Goal: Find contact information: Find contact information

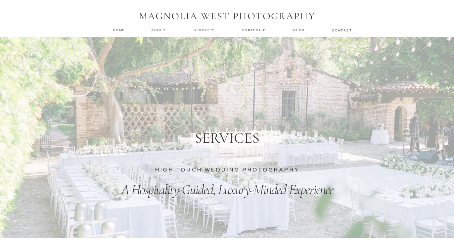
scroll to position [3100, 0]
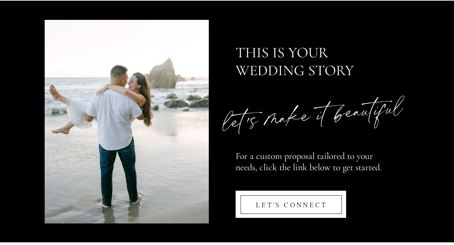
click at [300, 197] on nav "LET'S CONNECT" at bounding box center [291, 204] width 106 height 14
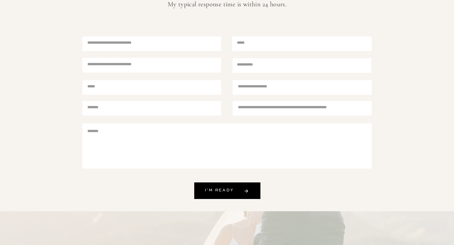
scroll to position [244, 0]
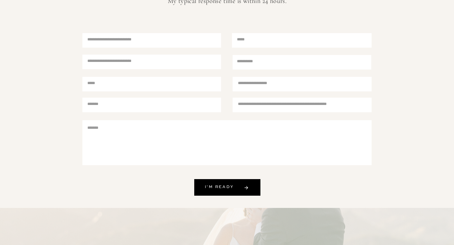
click at [262, 106] on textarea at bounding box center [297, 105] width 119 height 8
click at [265, 89] on div at bounding box center [302, 83] width 140 height 15
click at [255, 80] on textarea at bounding box center [297, 84] width 119 height 8
click at [167, 77] on div at bounding box center [151, 83] width 139 height 15
click at [167, 57] on div at bounding box center [151, 61] width 139 height 15
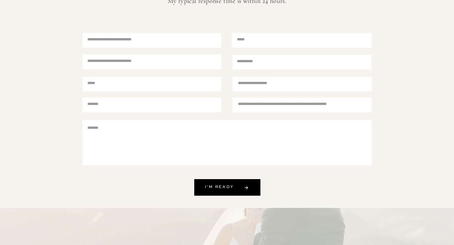
click at [165, 63] on textarea at bounding box center [152, 62] width 130 height 8
click at [273, 47] on div at bounding box center [302, 40] width 140 height 15
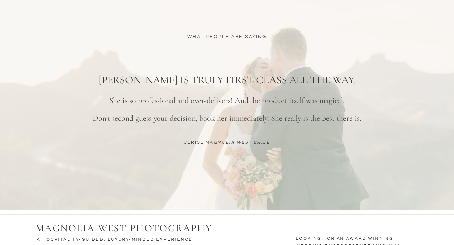
scroll to position [469, 0]
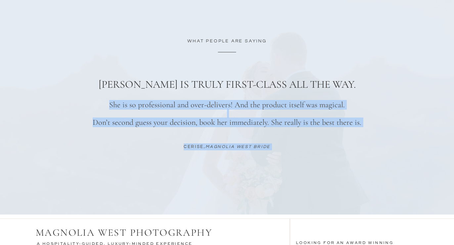
drag, startPoint x: 122, startPoint y: 83, endPoint x: 315, endPoint y: 131, distance: 198.7
click at [286, 121] on p "She is so professional and over-delivers! And the product itself was magical. D…" at bounding box center [227, 113] width 296 height 25
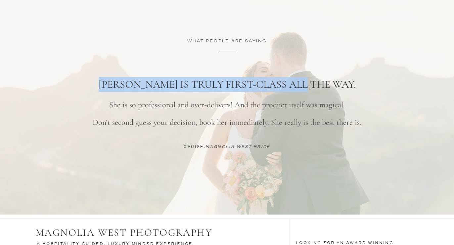
drag, startPoint x: 124, startPoint y: 84, endPoint x: 330, endPoint y: 85, distance: 206.1
click at [330, 85] on h1 "[PERSON_NAME] is truly first-class all the way.​​​​​​​" at bounding box center [227, 84] width 324 height 14
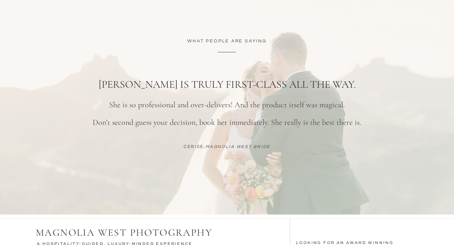
click at [158, 111] on p "She is so professional and over-delivers! And the product itself was magical. D…" at bounding box center [227, 113] width 296 height 25
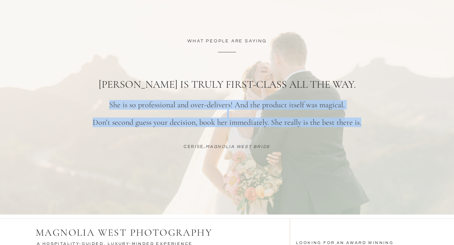
drag, startPoint x: 111, startPoint y: 103, endPoint x: 362, endPoint y: 122, distance: 251.5
click at [362, 122] on p "She is so professional and over-delivers! And the product itself was magical. D…" at bounding box center [227, 113] width 296 height 25
copy p "She is so professional and over-delivers! And the product itself was magical. D…"
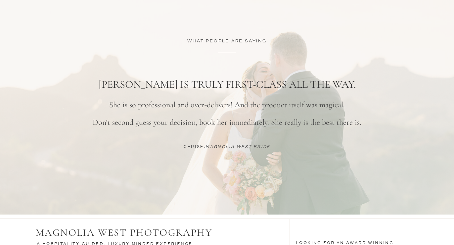
click at [170, 85] on h1 "[PERSON_NAME] is truly first-class all the way.​​​​​​​" at bounding box center [227, 84] width 324 height 14
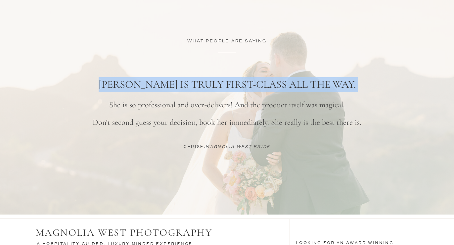
click at [170, 85] on h1 "[PERSON_NAME] is truly first-class all the way.​​​​​​​" at bounding box center [227, 84] width 324 height 14
copy h1 "[PERSON_NAME] is truly first-class all the way.​​​​​​​"
